Goal: Task Accomplishment & Management: Use online tool/utility

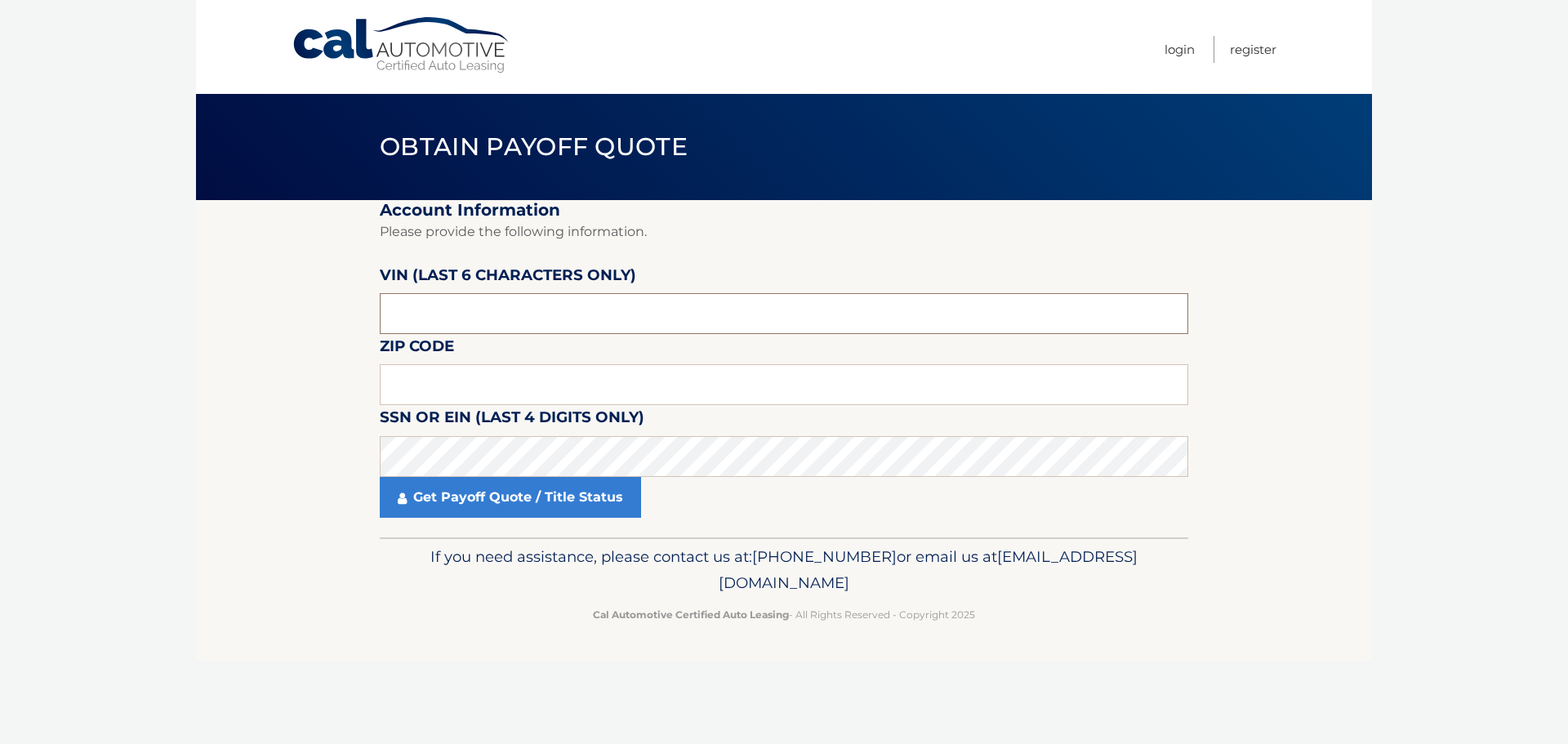
click at [490, 306] on input "text" at bounding box center [784, 313] width 808 height 41
paste input "215262"
type input "215262"
drag, startPoint x: 391, startPoint y: 391, endPoint x: 362, endPoint y: 384, distance: 29.8
click at [391, 391] on input "text" at bounding box center [784, 384] width 808 height 41
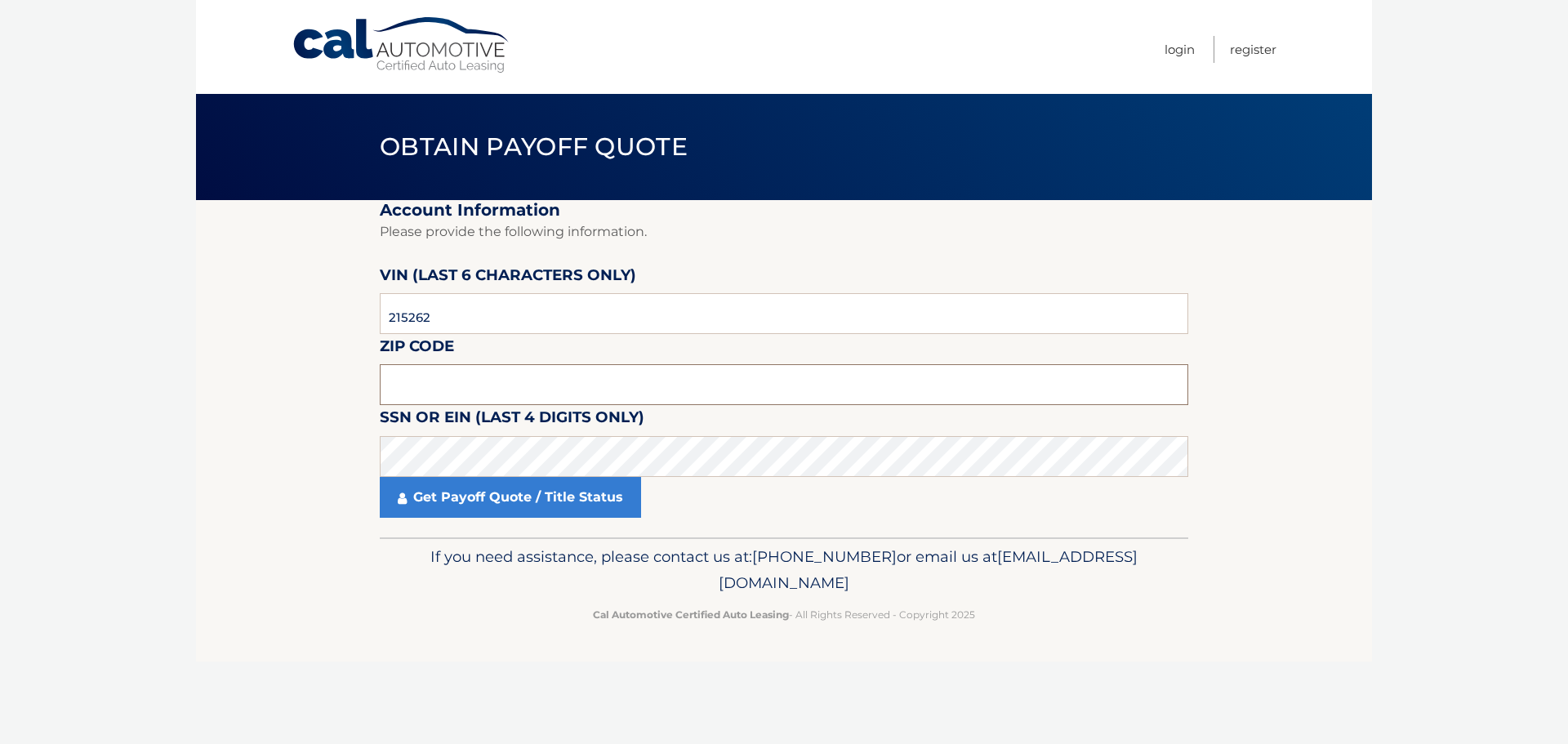
click at [439, 389] on input "text" at bounding box center [784, 384] width 808 height 41
type input "07024"
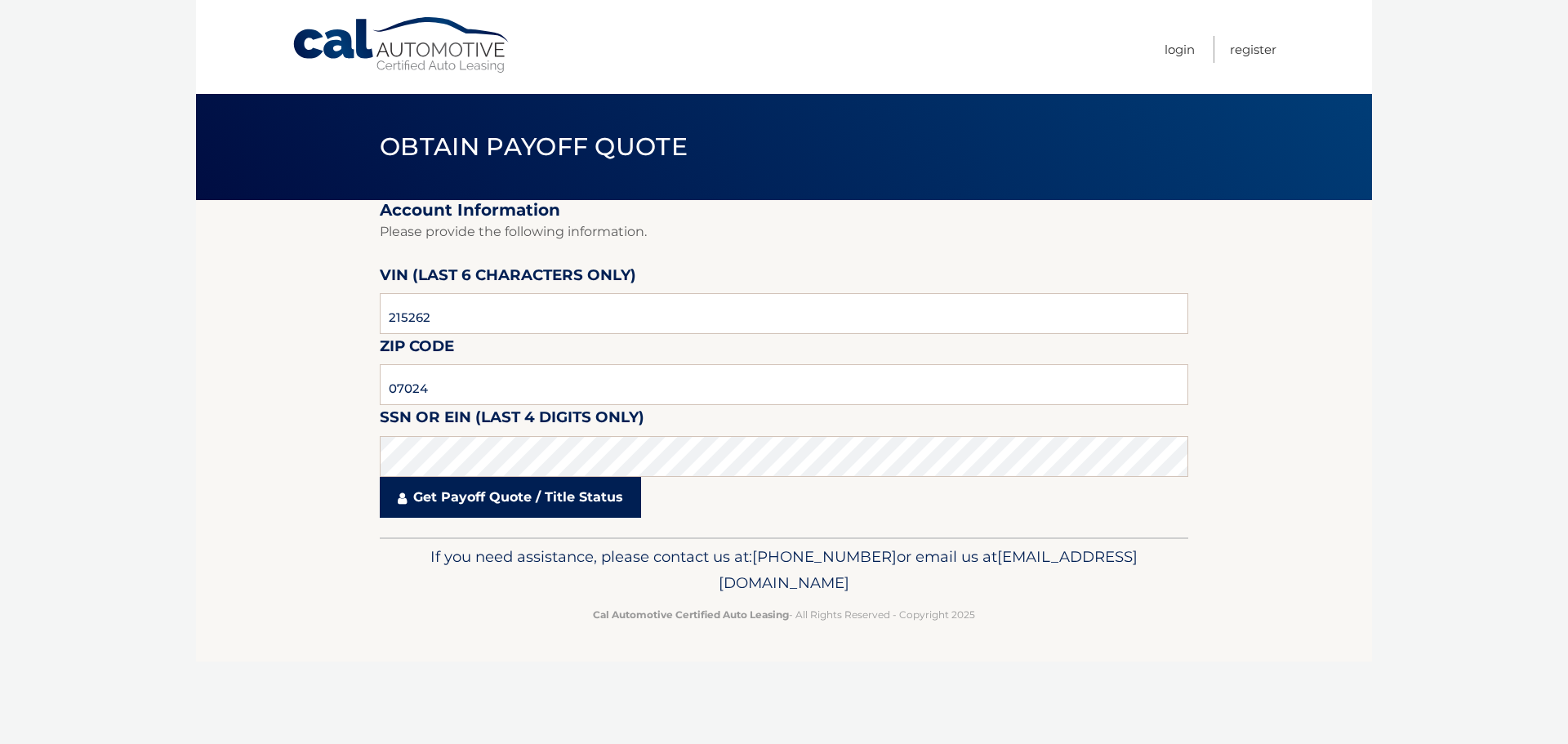
click at [448, 515] on link "Get Payoff Quote / Title Status" at bounding box center [511, 497] width 261 height 41
click at [475, 496] on body "Cal Automotive Menu Login Register Obtain Payoff Quote" at bounding box center [784, 372] width 1568 height 744
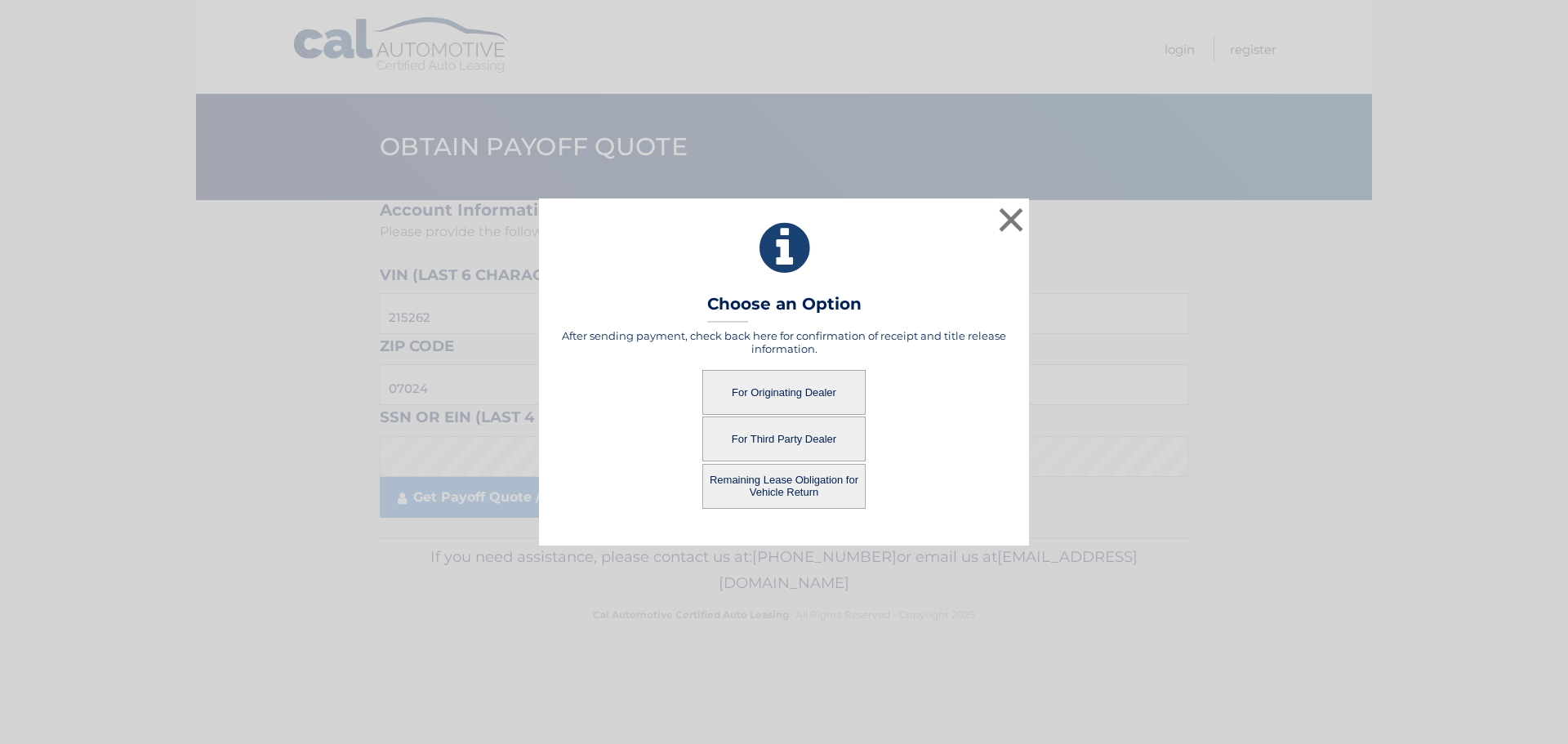
click at [765, 486] on button "Remaining Lease Obligation for Vehicle Return" at bounding box center [784, 486] width 163 height 45
click at [781, 489] on button "Remaining Lease Obligation for Vehicle Return" at bounding box center [784, 486] width 163 height 45
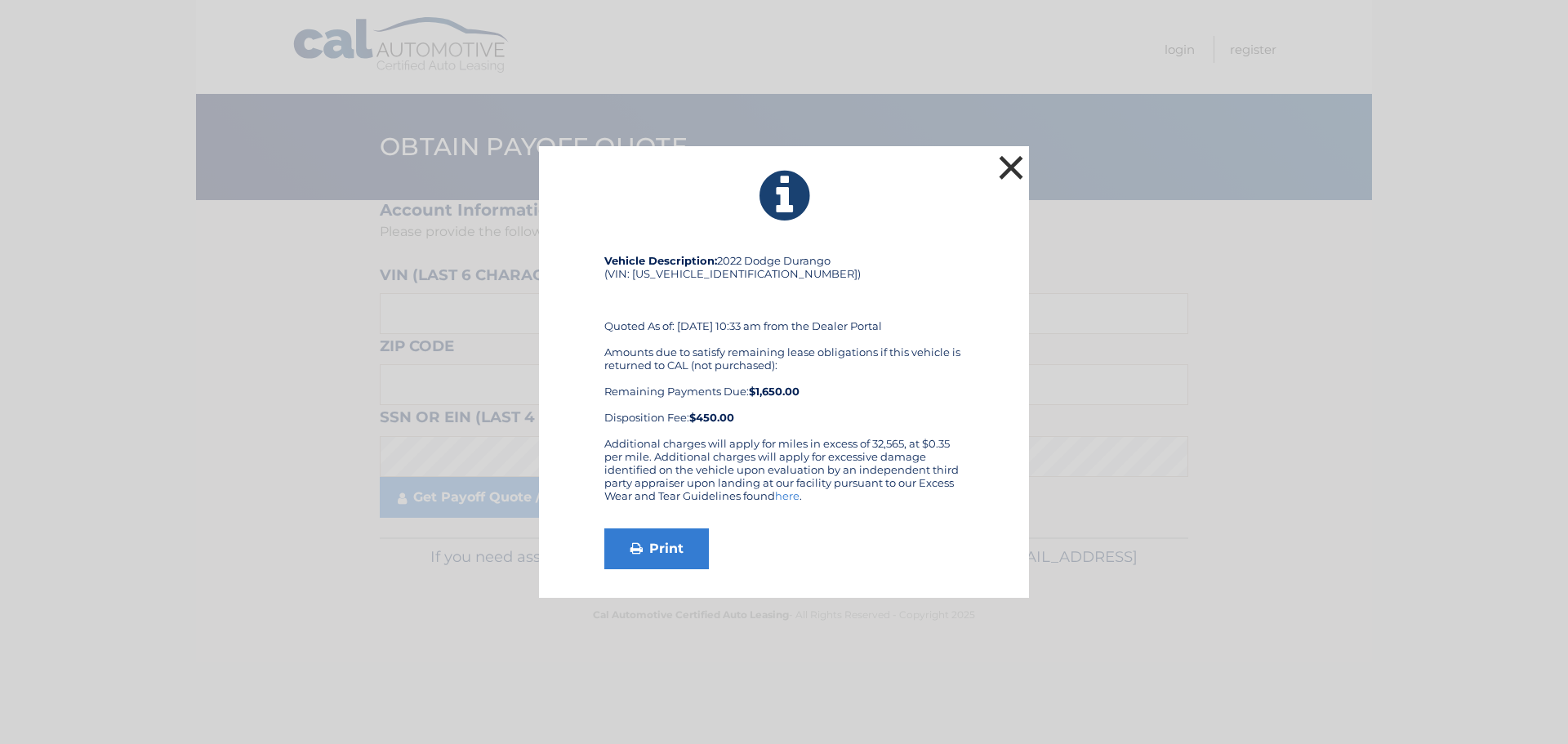
click at [1020, 159] on button "×" at bounding box center [1011, 167] width 33 height 33
